Goal: Task Accomplishment & Management: Use online tool/utility

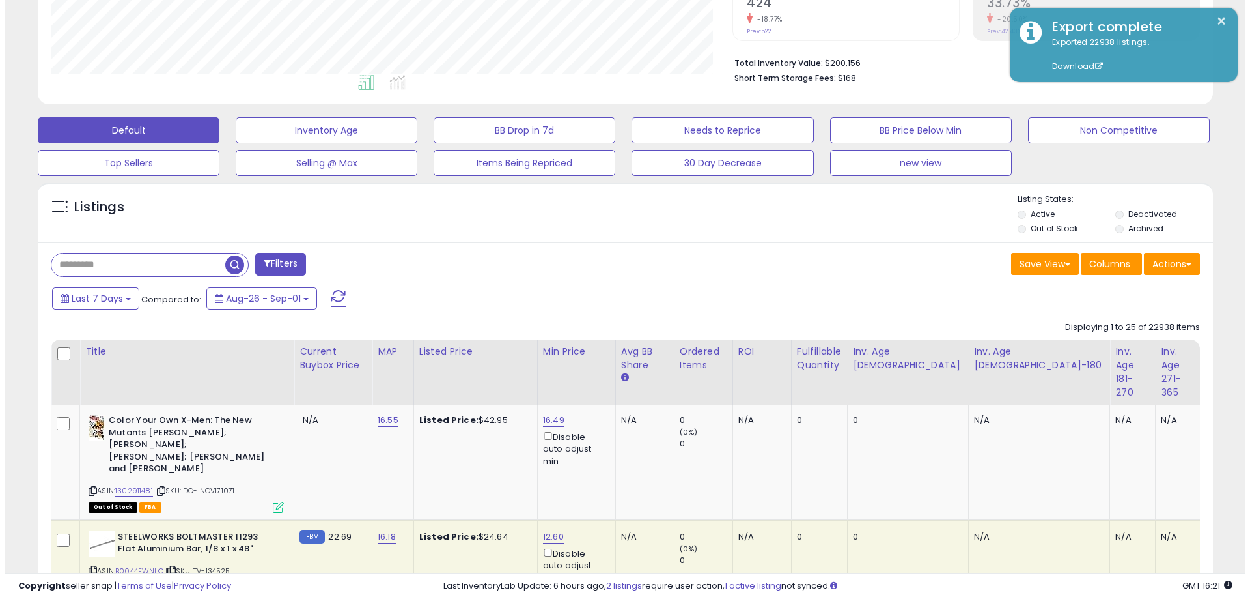
scroll to position [261, 0]
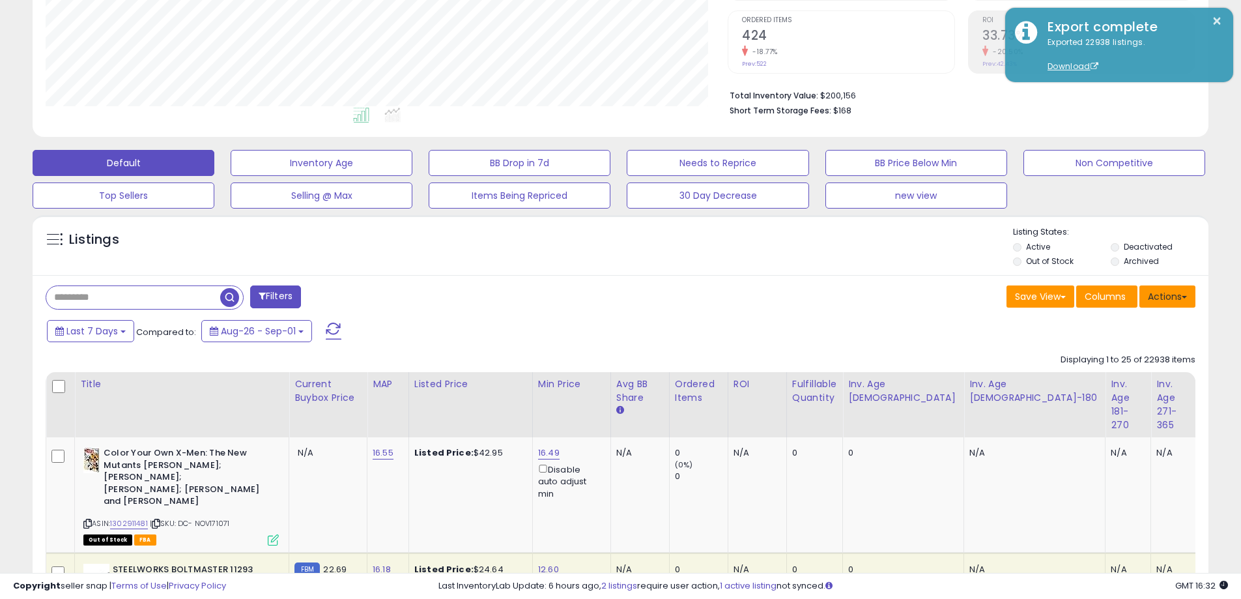
click at [1179, 295] on button "Actions" at bounding box center [1167, 296] width 56 height 22
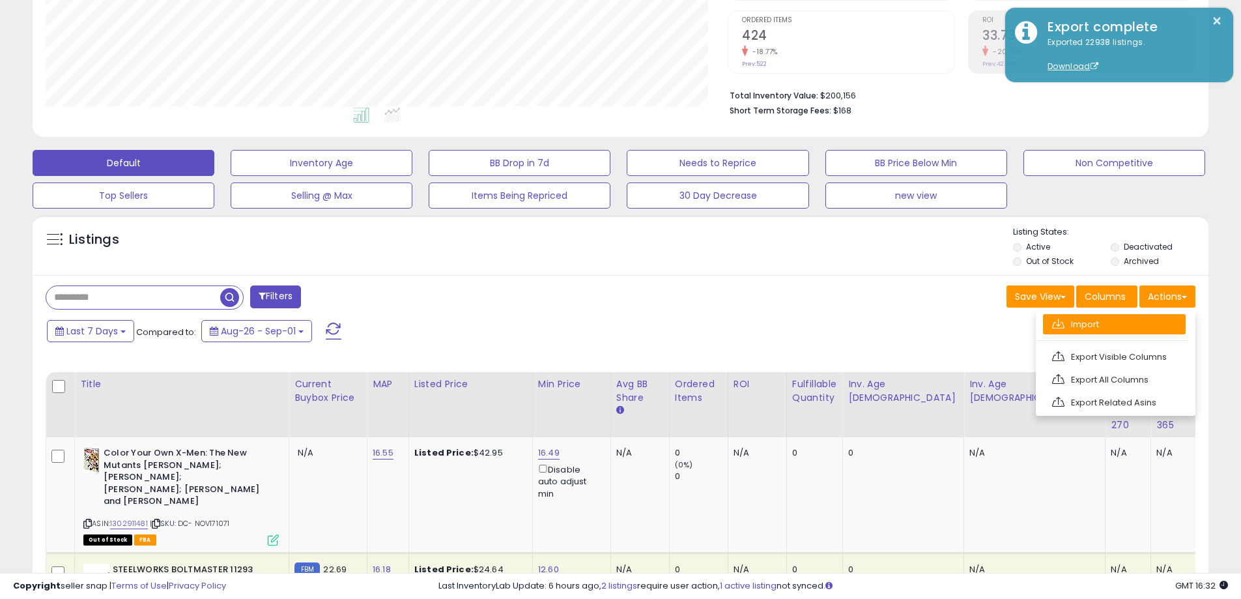
click at [1113, 326] on link "Import" at bounding box center [1114, 324] width 143 height 20
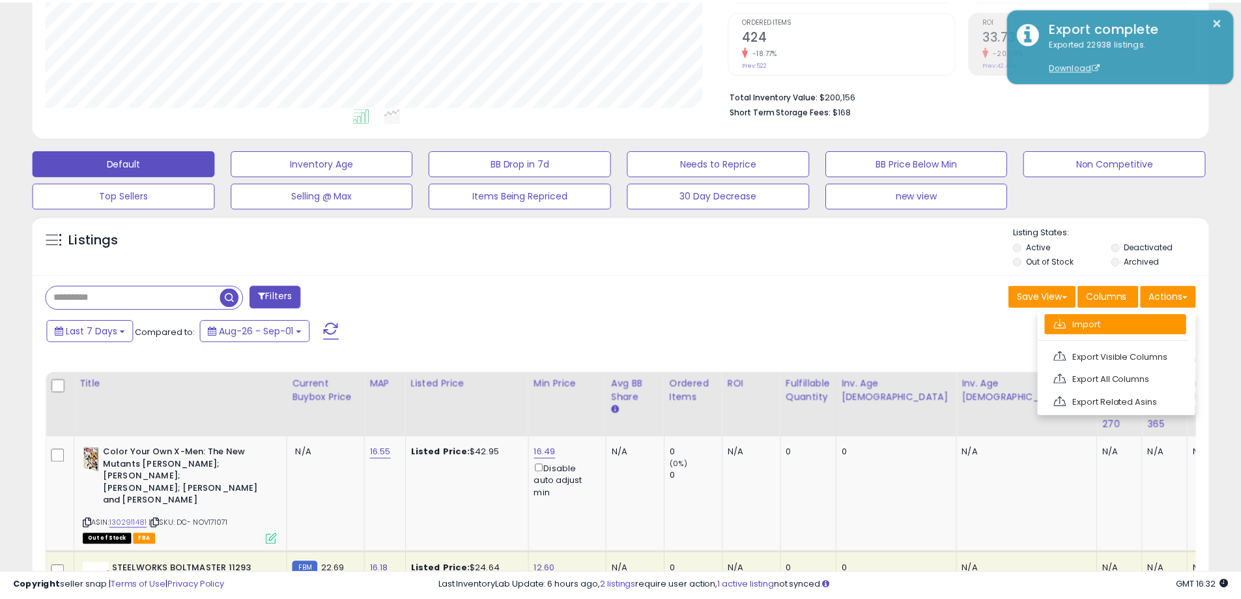
scroll to position [267, 688]
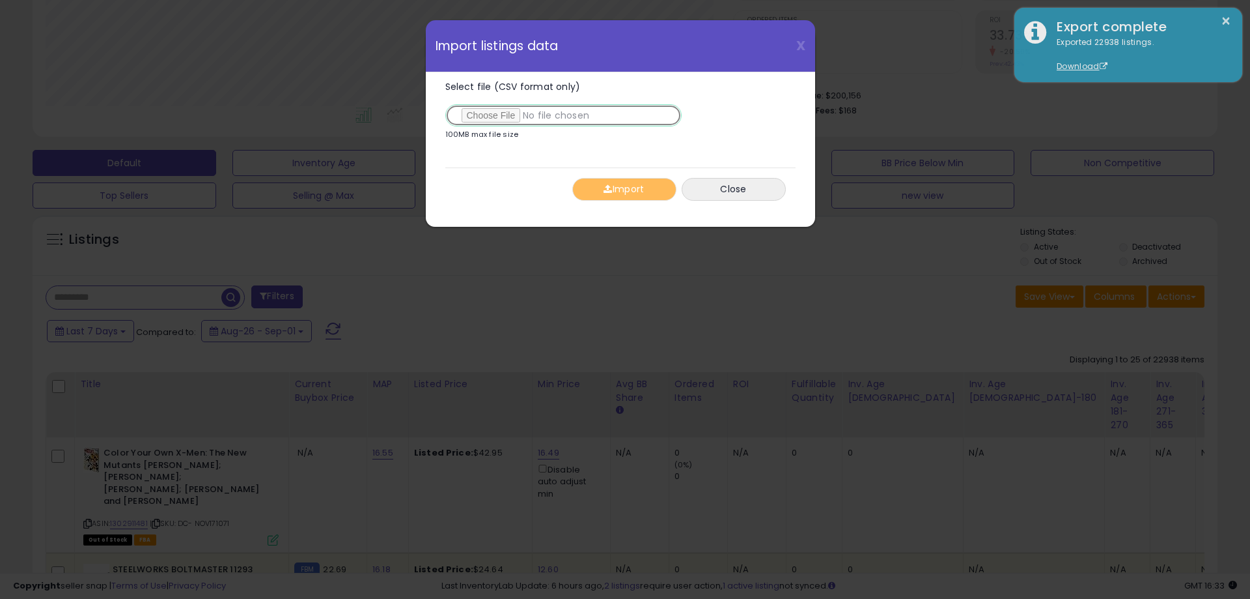
click at [488, 112] on input "Select file (CSV format only)" at bounding box center [563, 115] width 236 height 22
click at [632, 188] on button "Import" at bounding box center [624, 189] width 104 height 23
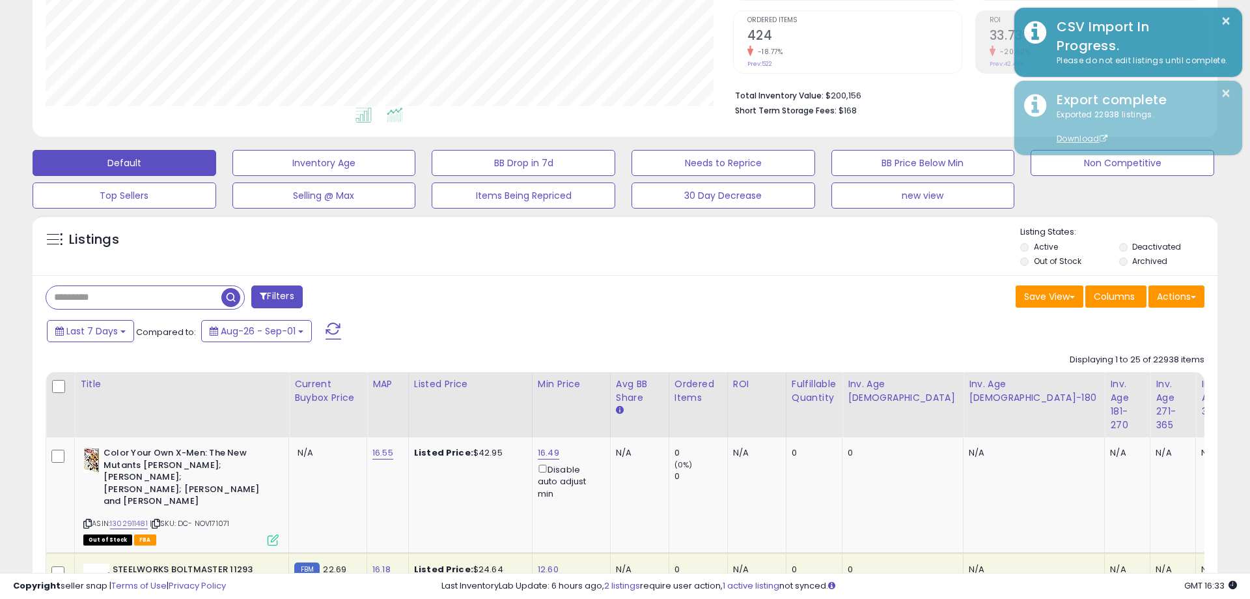
scroll to position [651006, 650591]
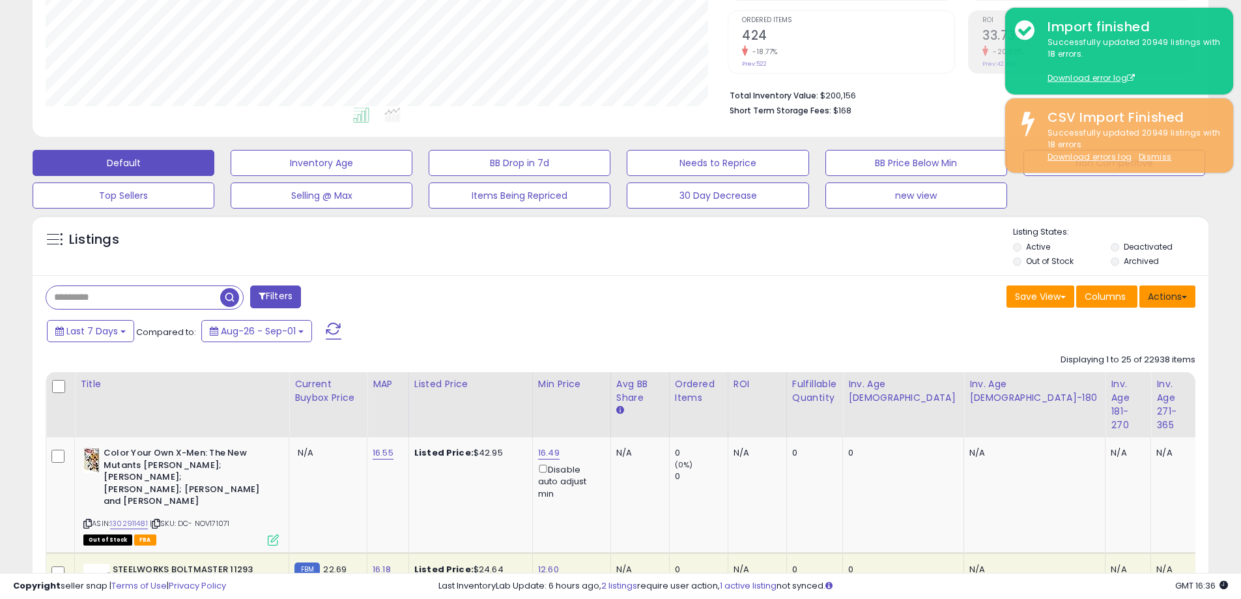
click at [1181, 297] on span at bounding box center [1183, 297] width 5 height 3
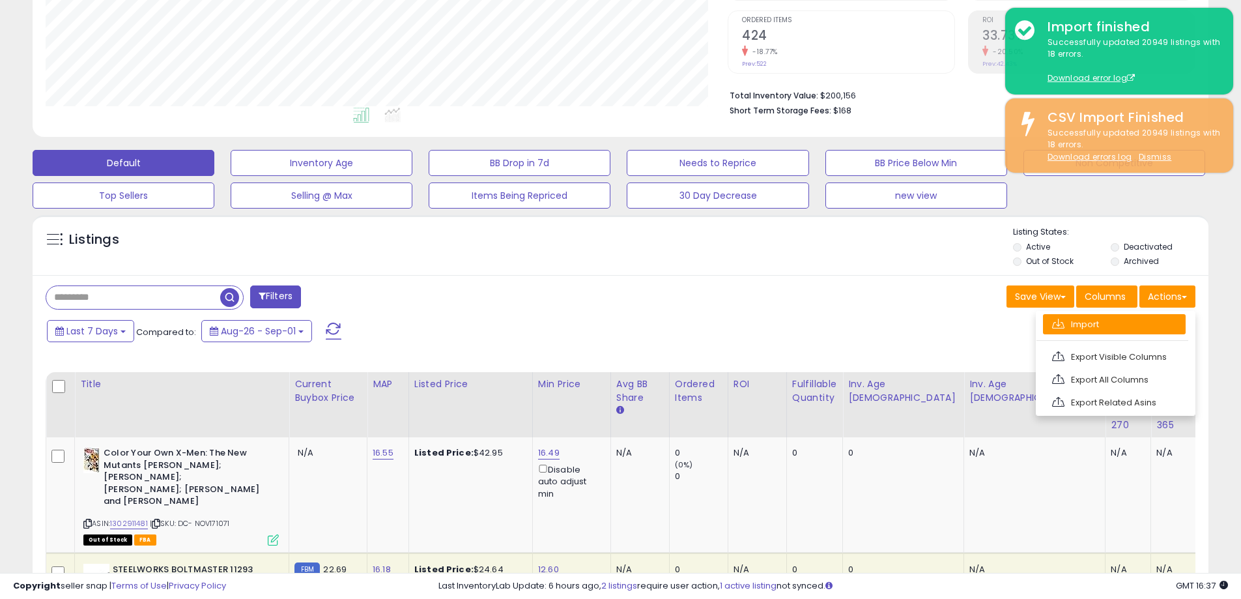
click at [1120, 326] on link "Import" at bounding box center [1114, 324] width 143 height 20
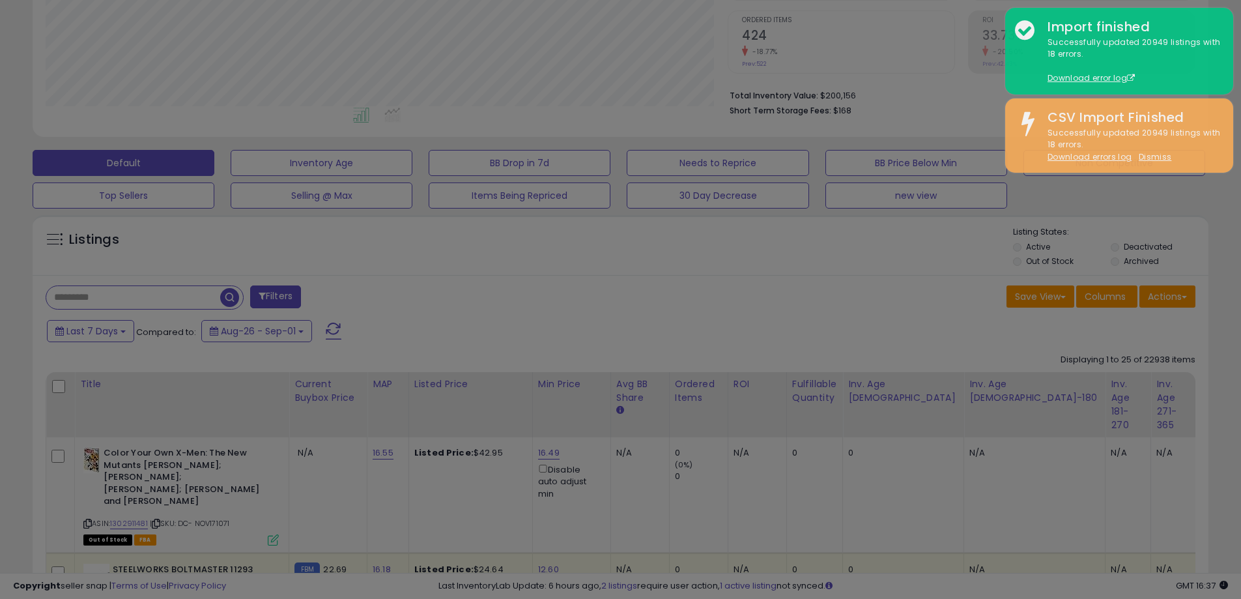
scroll to position [267, 688]
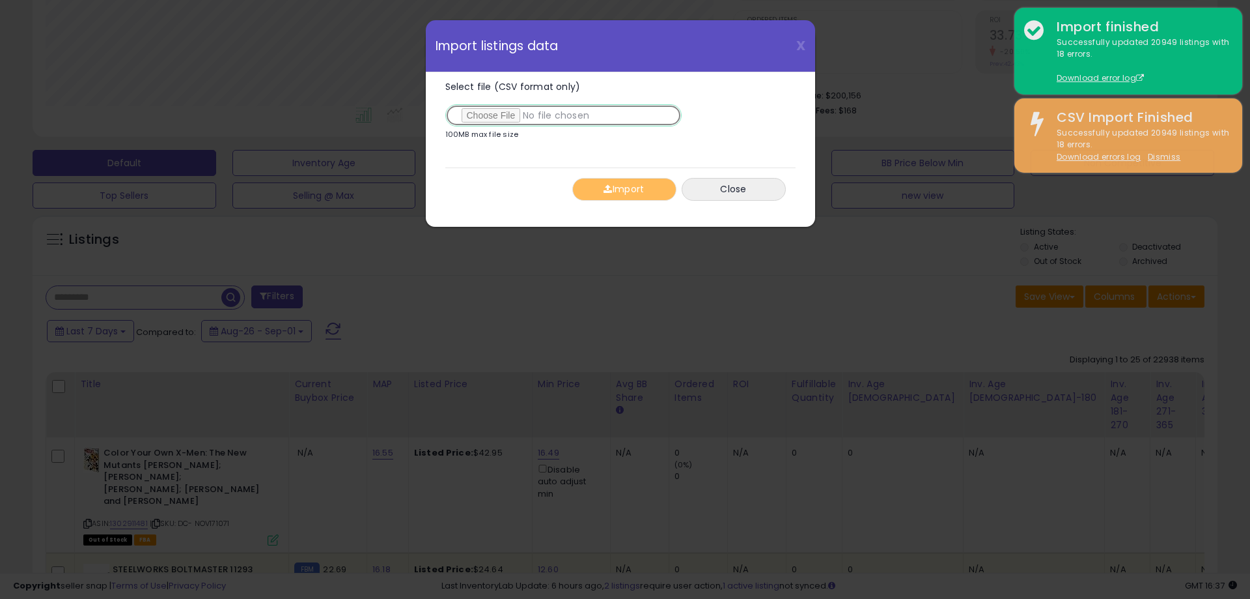
click at [492, 111] on input "Select file (CSV format only)" at bounding box center [563, 115] width 236 height 22
type input "**********"
click at [638, 186] on button "Import" at bounding box center [624, 189] width 104 height 23
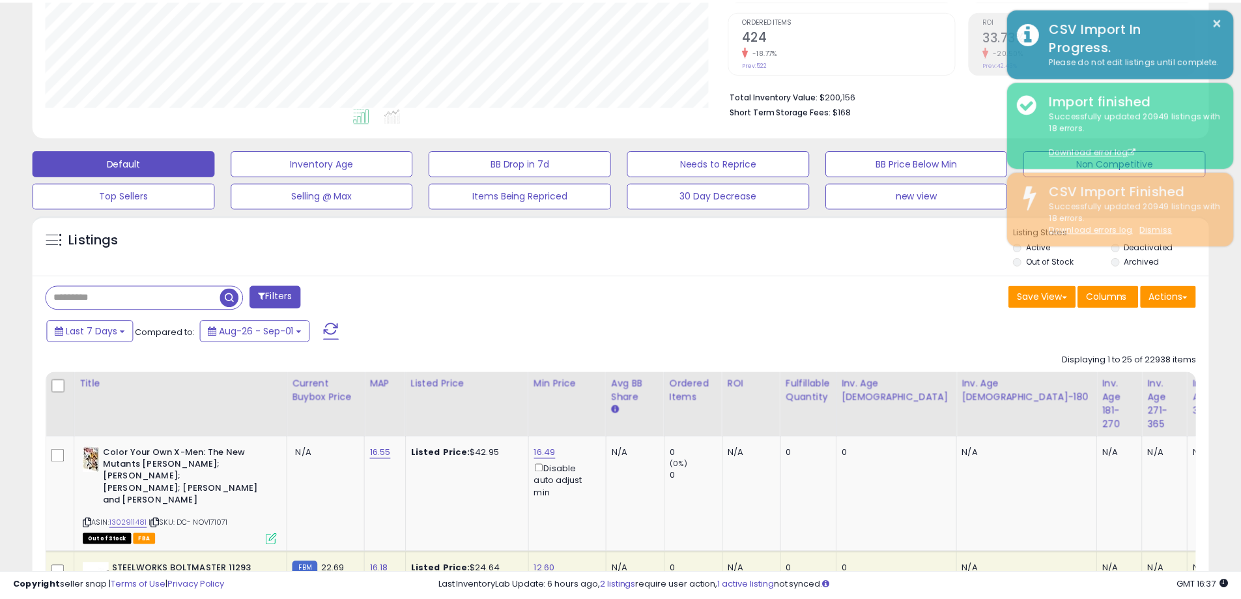
scroll to position [651006, 650591]
